Goal: Task Accomplishment & Management: Manage account settings

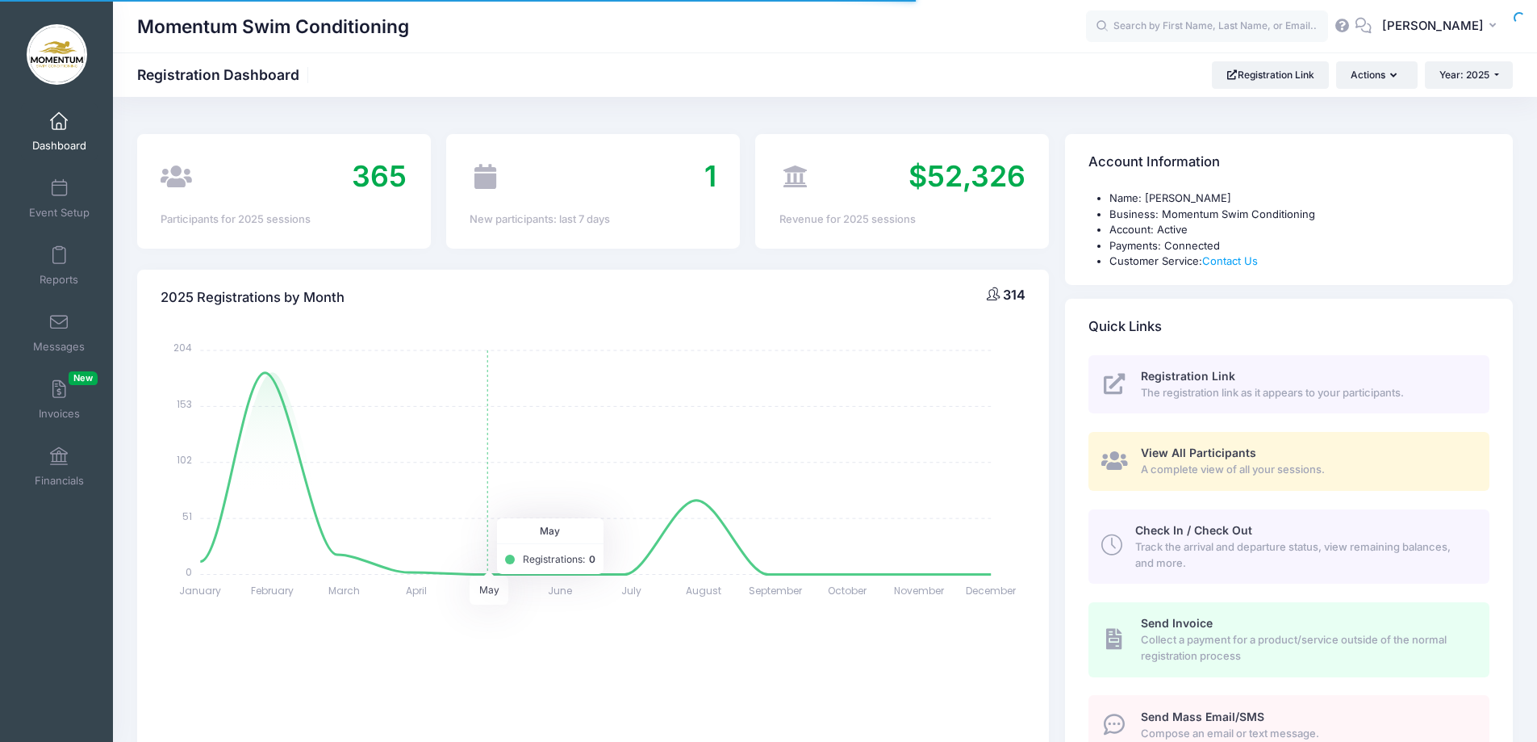
select select
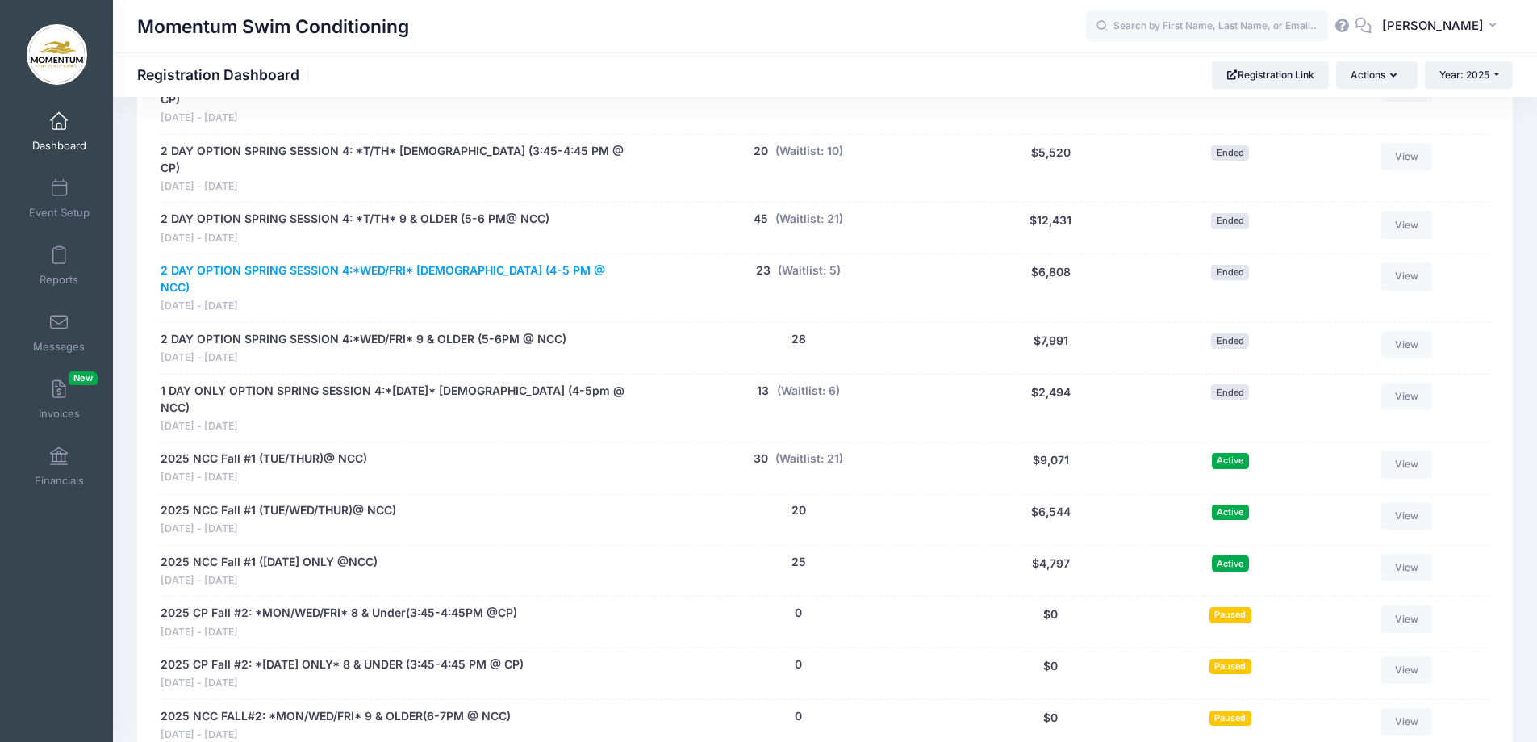
scroll to position [1614, 0]
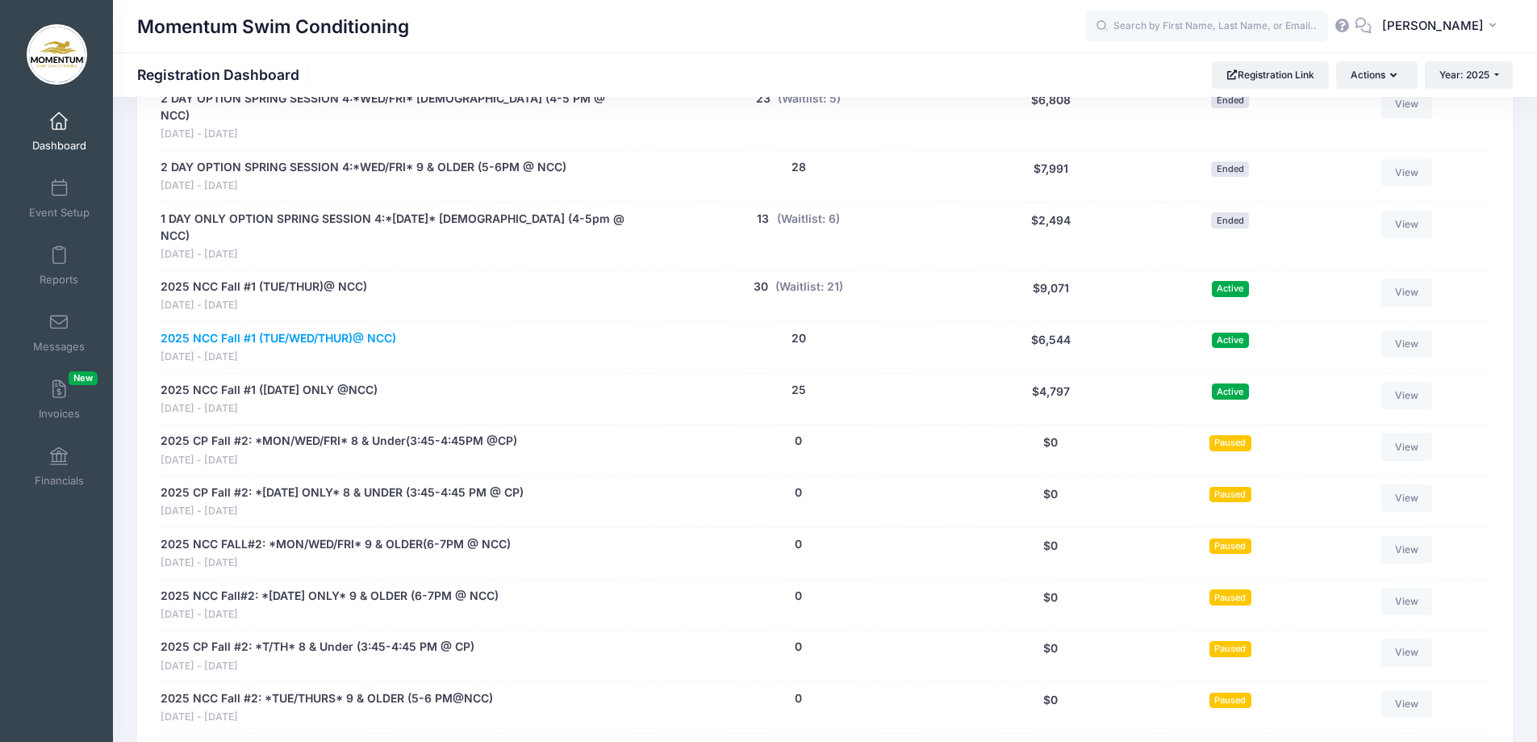
click at [327, 330] on link "2025 NCC Fall #1 (TUE/WED/THUR)@ NCC)" at bounding box center [279, 338] width 236 height 17
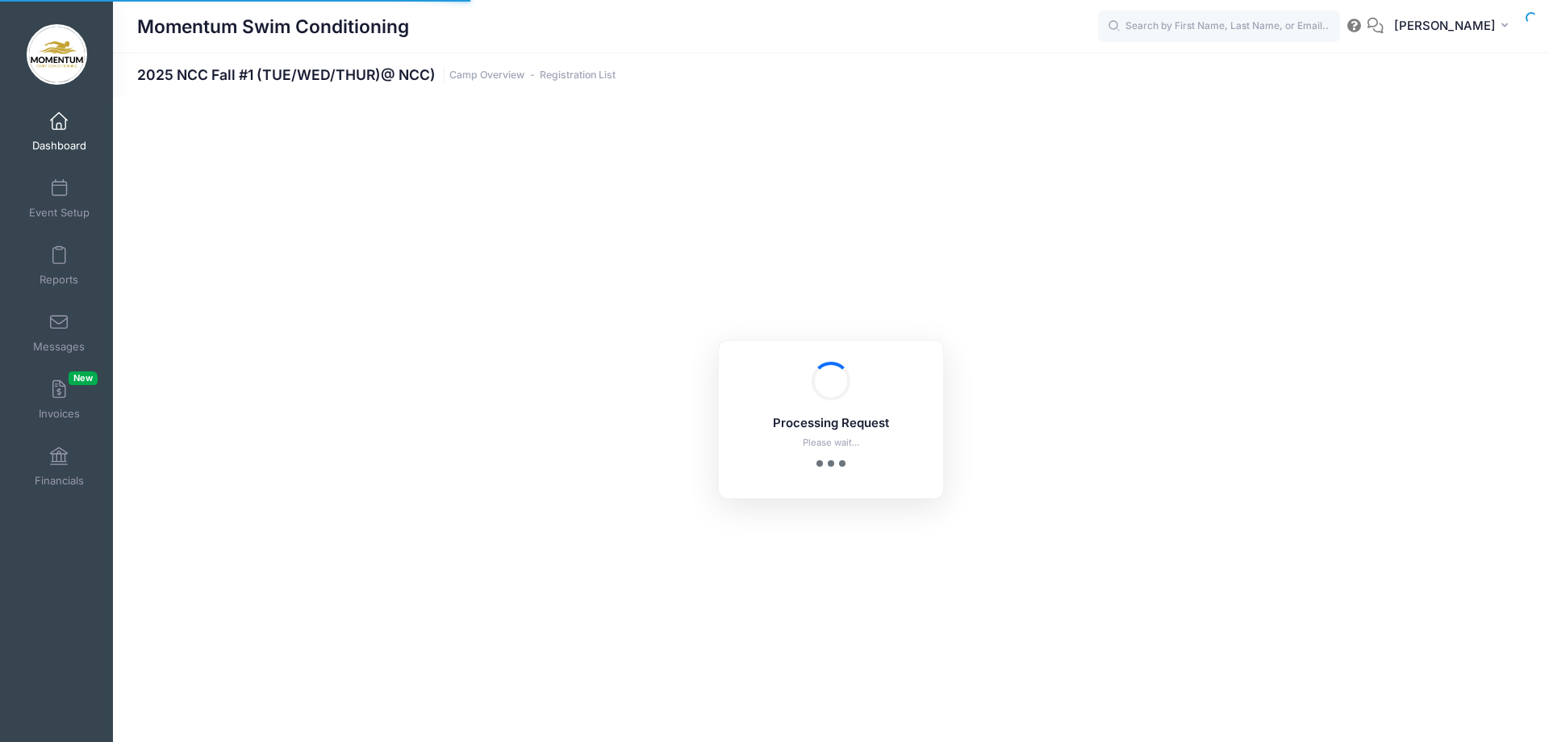
select select "10"
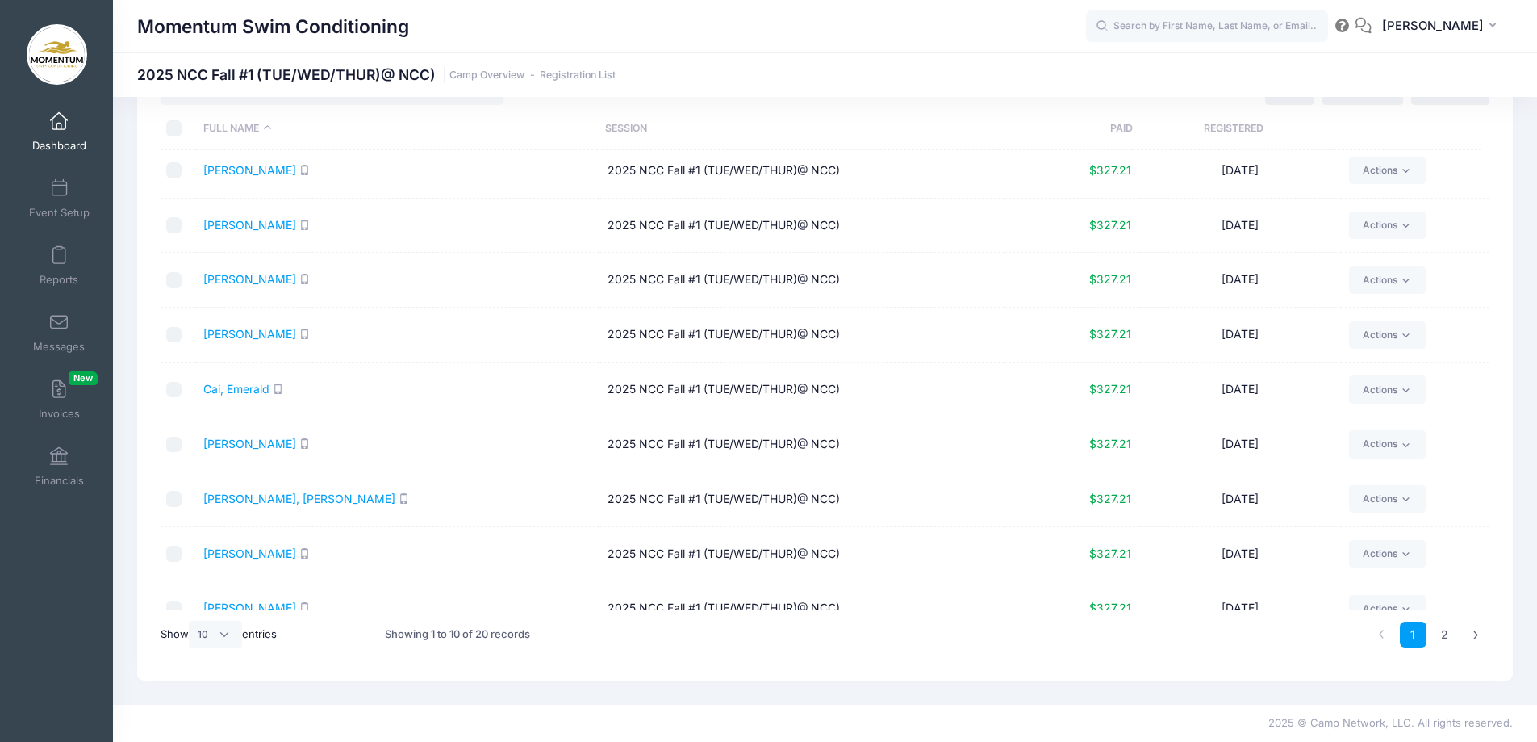
scroll to position [87, 0]
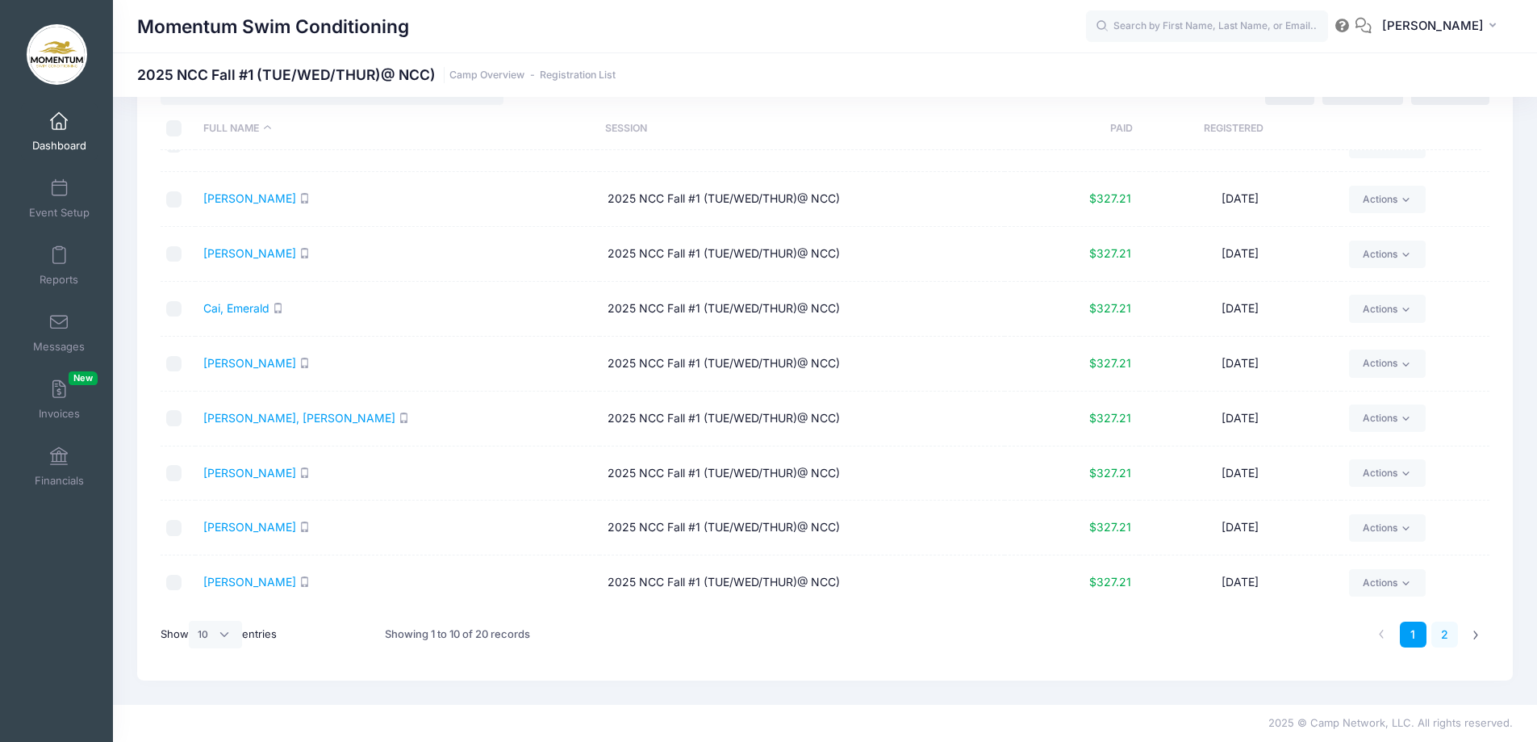
click at [1444, 635] on link "2" at bounding box center [1444, 634] width 27 height 27
click at [1410, 633] on link "1" at bounding box center [1413, 634] width 27 height 27
